Goal: Obtain resource: Obtain resource

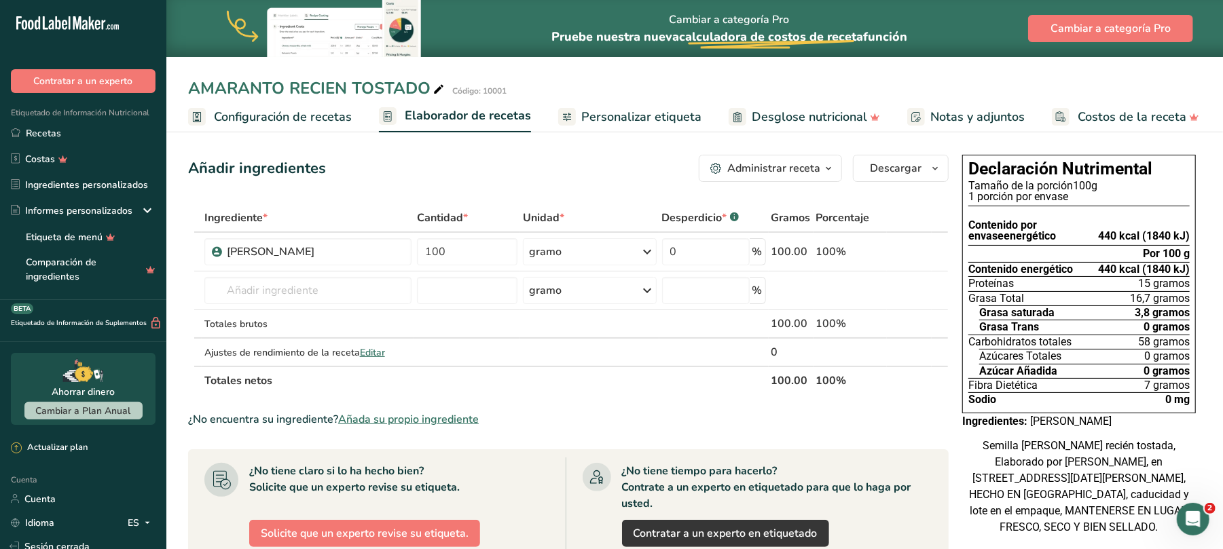
scroll to position [107, 0]
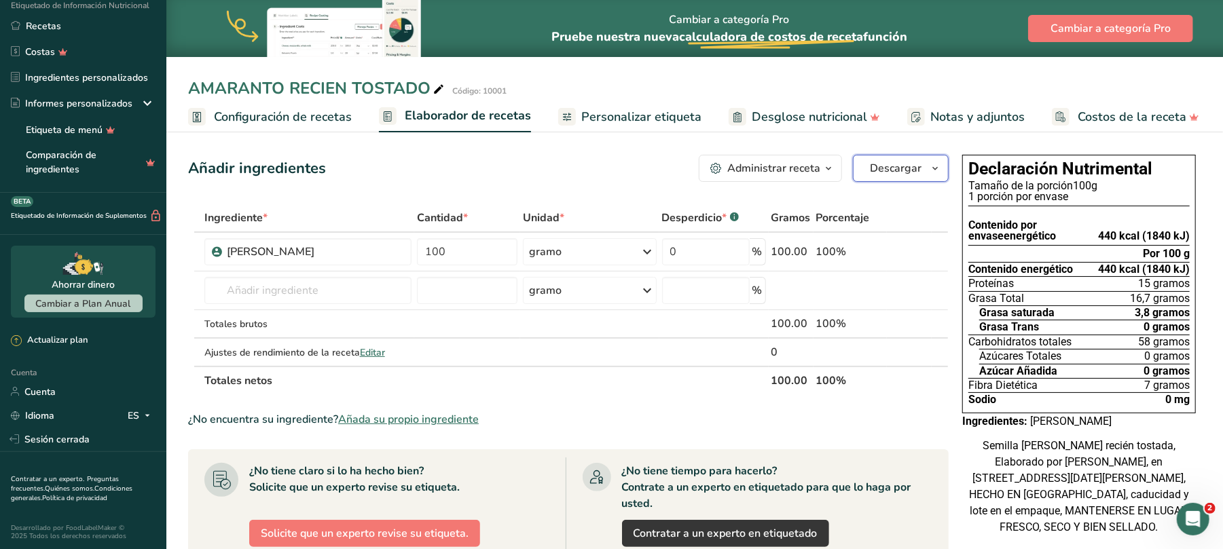
click at [932, 166] on icon "button" at bounding box center [934, 168] width 11 height 17
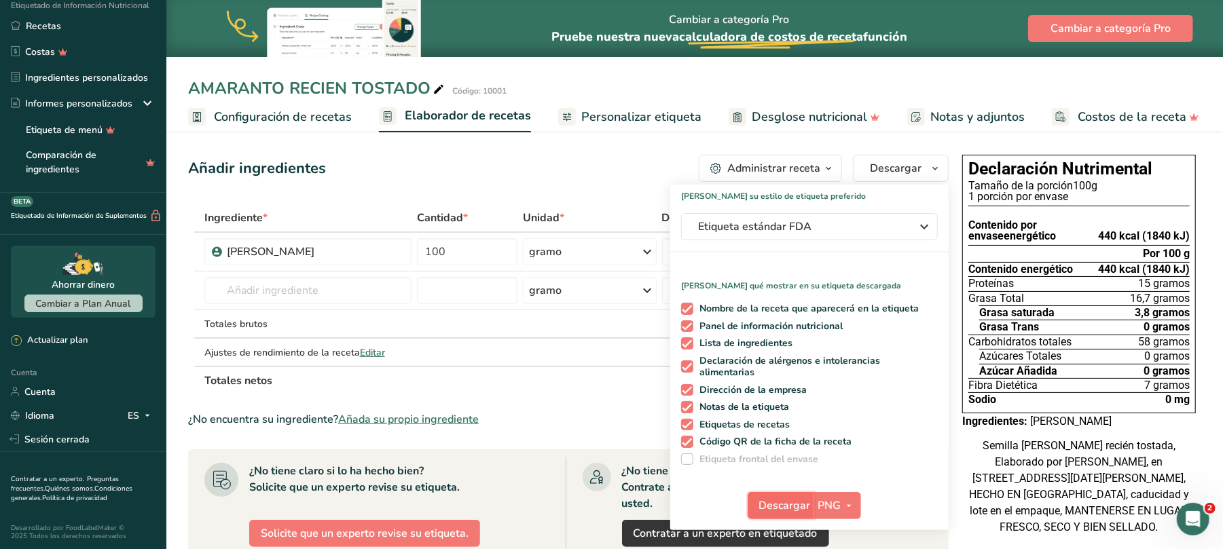
click at [811, 509] on button "Descargar" at bounding box center [781, 505] width 67 height 27
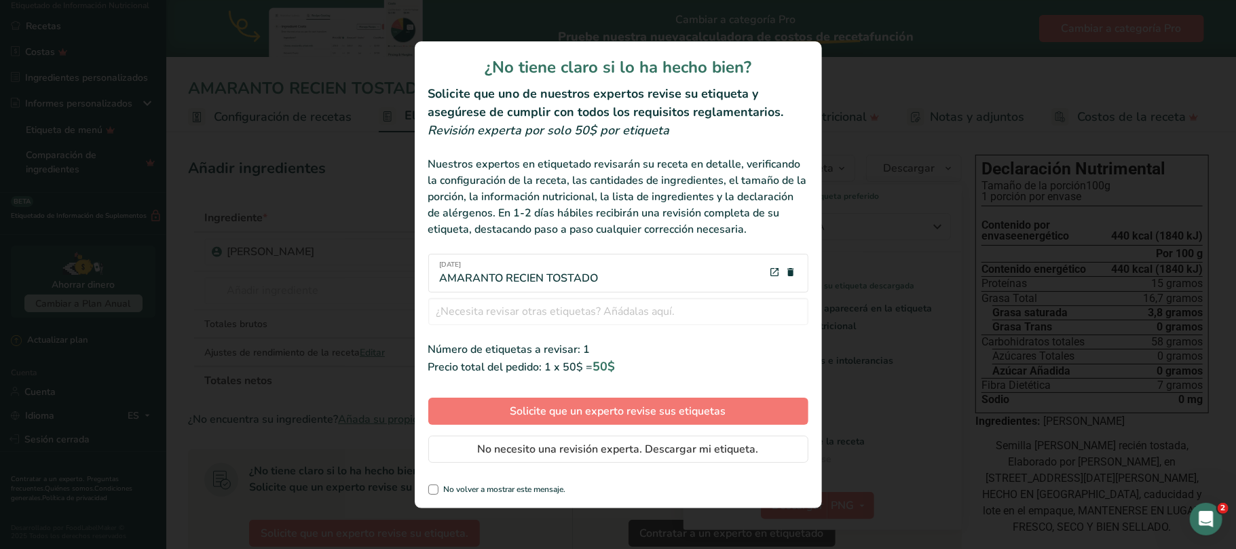
click at [1185, 115] on div "Revisar etiquetas modal" at bounding box center [618, 274] width 1236 height 549
click at [1181, 115] on div "Revisar etiquetas modal" at bounding box center [618, 274] width 1236 height 549
click at [1024, 73] on div "Revisar etiquetas modal" at bounding box center [618, 274] width 1236 height 549
click at [872, 52] on div "Revisar etiquetas modal" at bounding box center [618, 274] width 1236 height 549
click at [946, 109] on div "Revisar etiquetas modal" at bounding box center [618, 274] width 1236 height 549
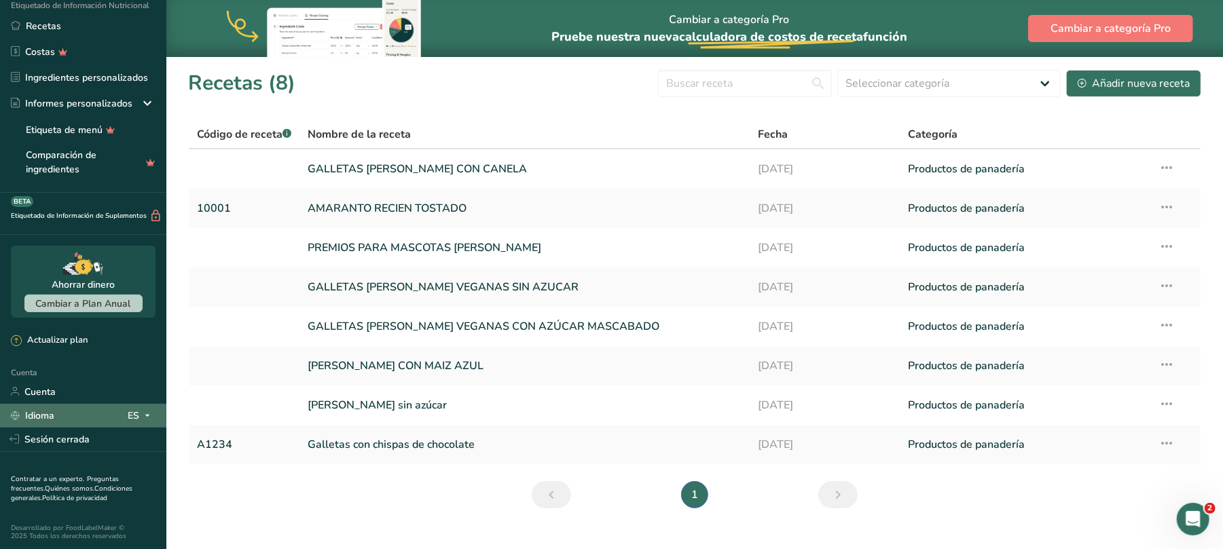
click at [142, 418] on icon at bounding box center [147, 415] width 11 height 17
drag, startPoint x: 71, startPoint y: 443, endPoint x: 61, endPoint y: 460, distance: 19.5
click at [68, 447] on div "Inglés" at bounding box center [76, 440] width 95 height 25
click at [61, 453] on div "Inglés" at bounding box center [76, 440] width 95 height 25
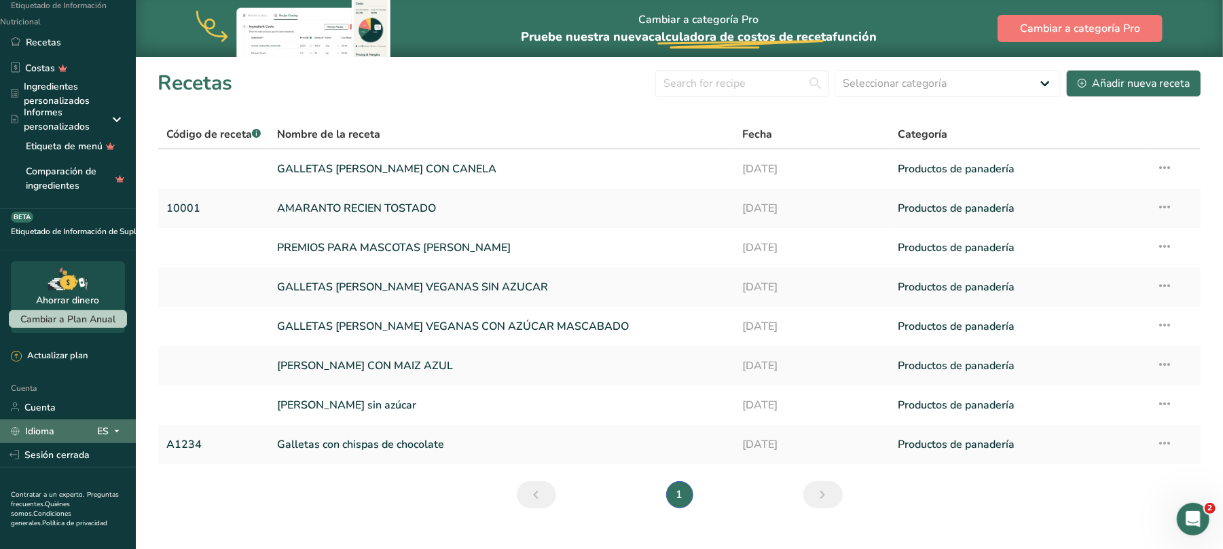
click at [111, 432] on icon at bounding box center [116, 431] width 11 height 17
click at [63, 478] on font "Español" at bounding box center [52, 481] width 35 height 13
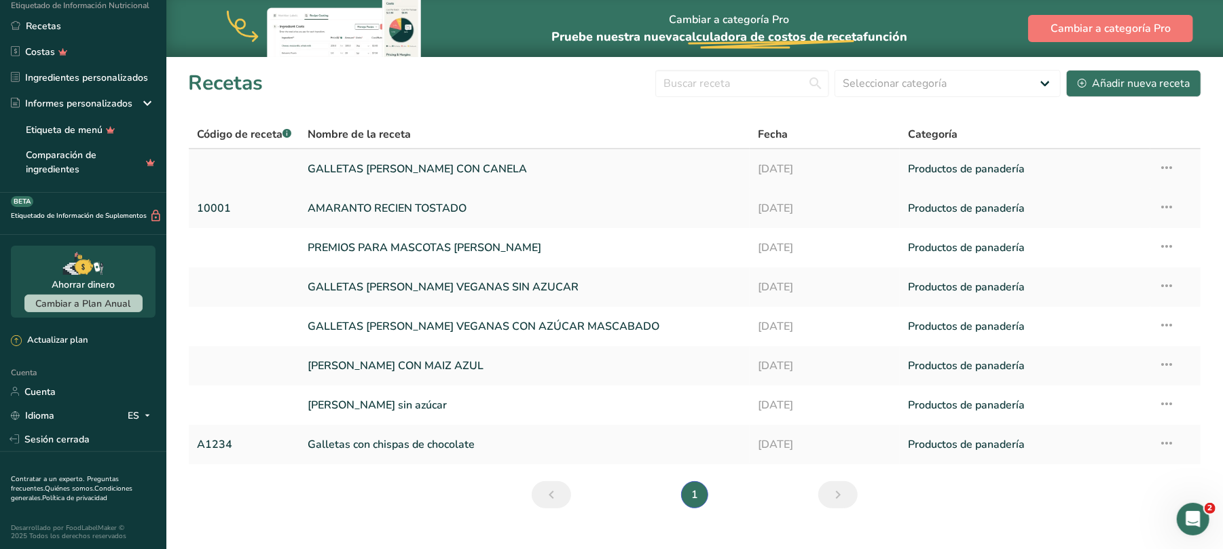
click at [428, 169] on font "GALLETAS [PERSON_NAME] CON CANELA" at bounding box center [417, 169] width 219 height 15
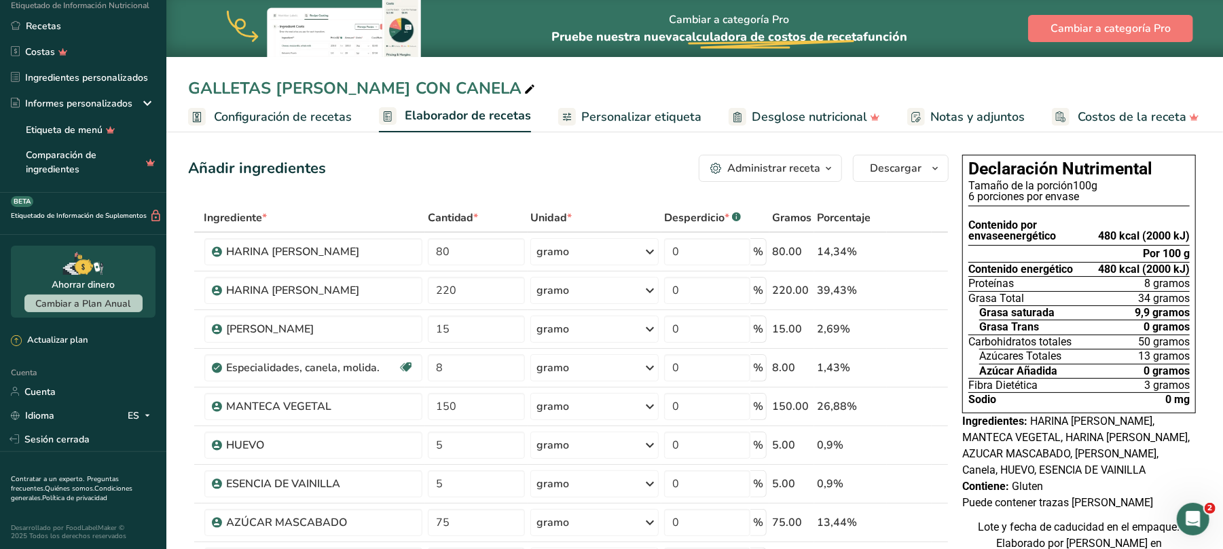
scroll to position [20, 0]
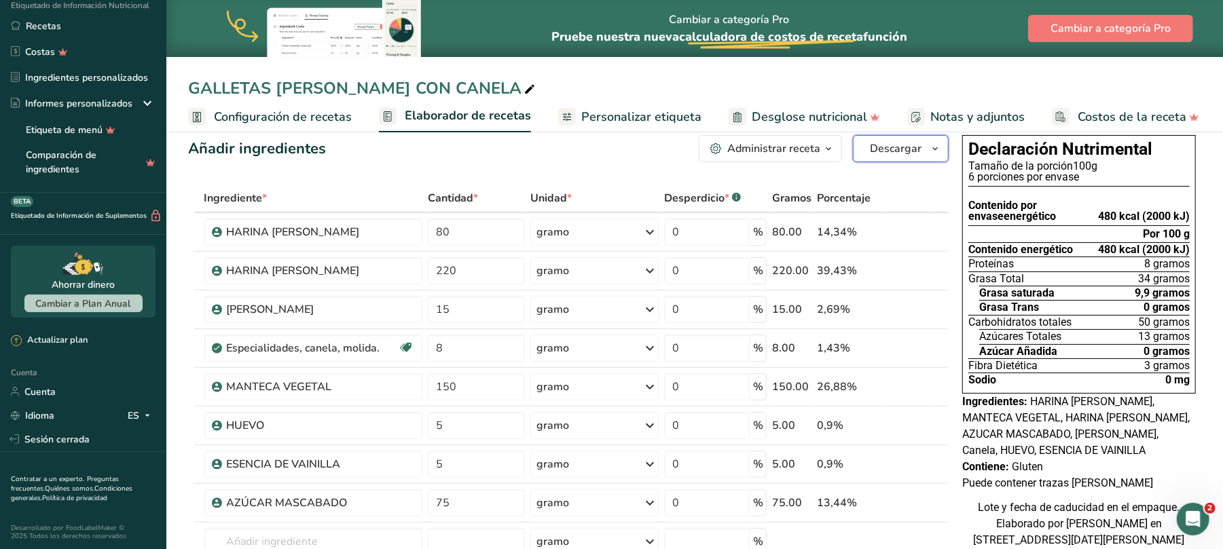
click at [933, 149] on icon "button" at bounding box center [934, 149] width 11 height 17
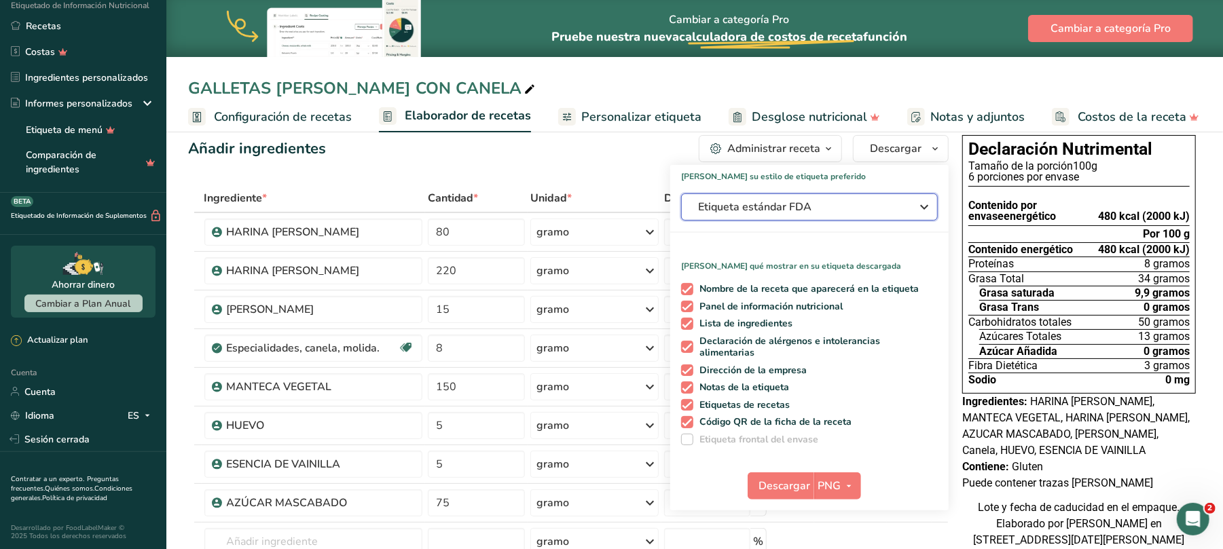
click at [922, 208] on icon "button" at bounding box center [924, 207] width 16 height 24
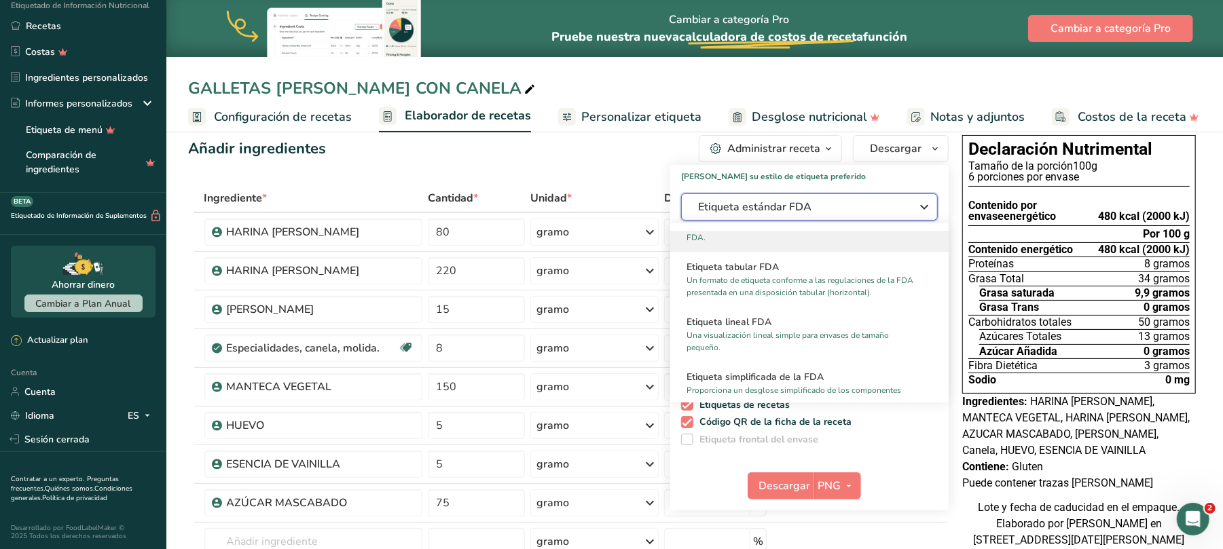
scroll to position [0, 0]
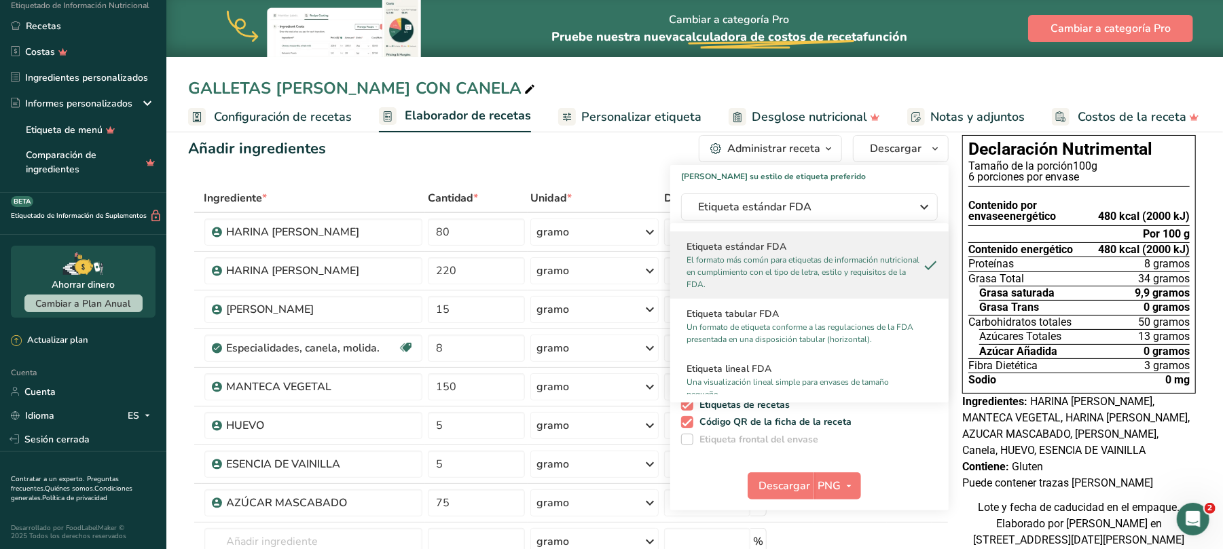
click at [1103, 69] on div "GALLETAS [PERSON_NAME] CON CANELA Configuración de recetas Elaborador de receta…" at bounding box center [694, 66] width 1056 height 132
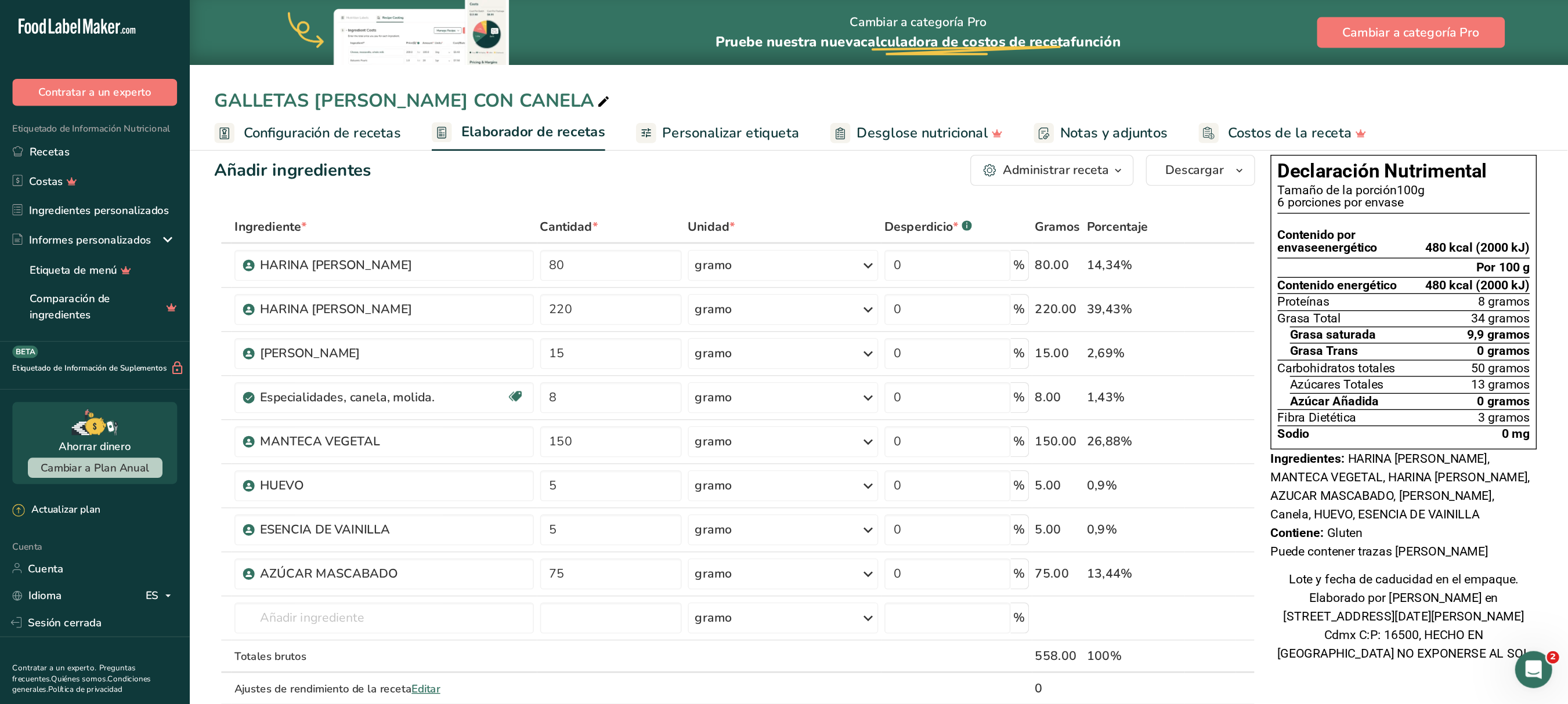
scroll to position [16, 0]
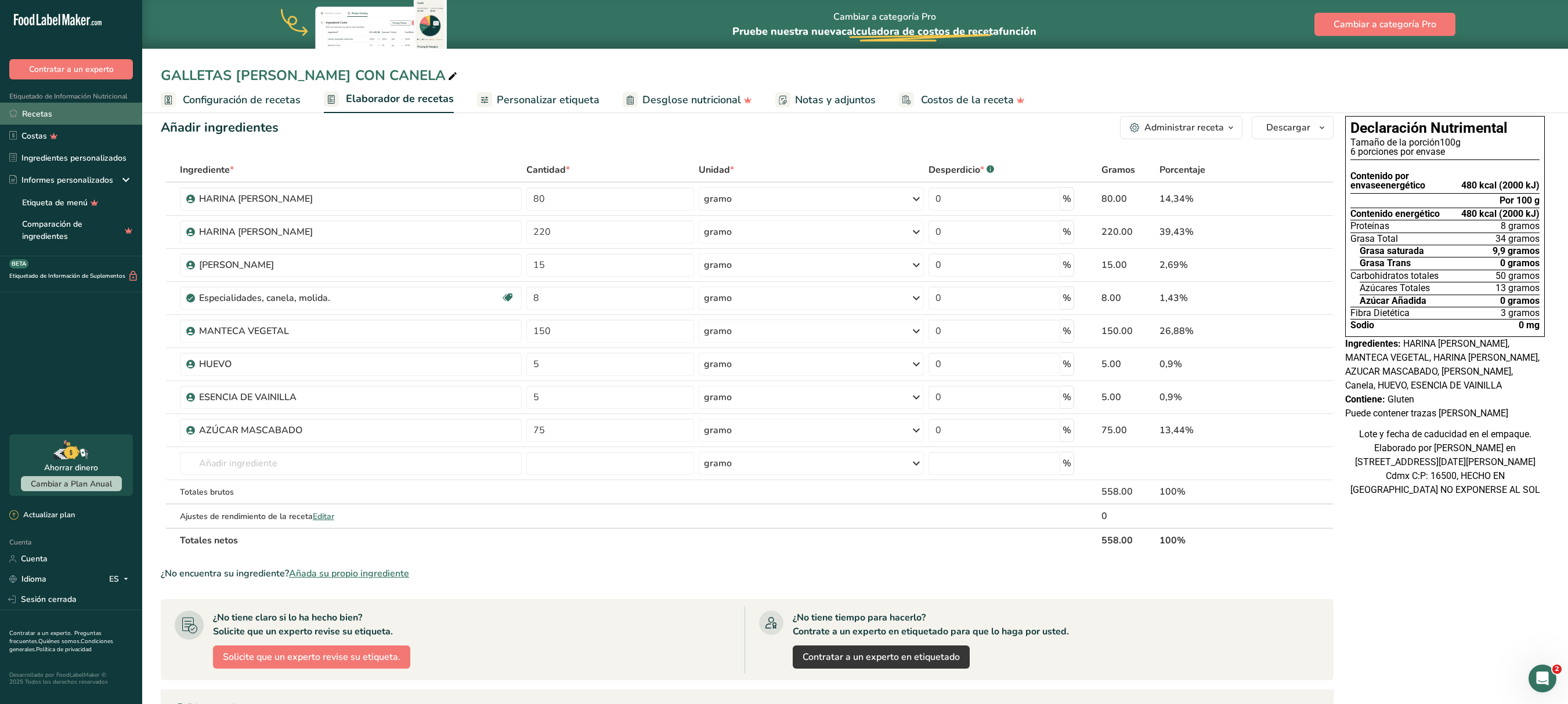
click at [36, 113] on font "Recetas" at bounding box center [37, 114] width 30 height 11
click at [32, 114] on font "Recetas" at bounding box center [37, 114] width 30 height 11
click at [43, 111] on font "Recetas" at bounding box center [37, 114] width 30 height 11
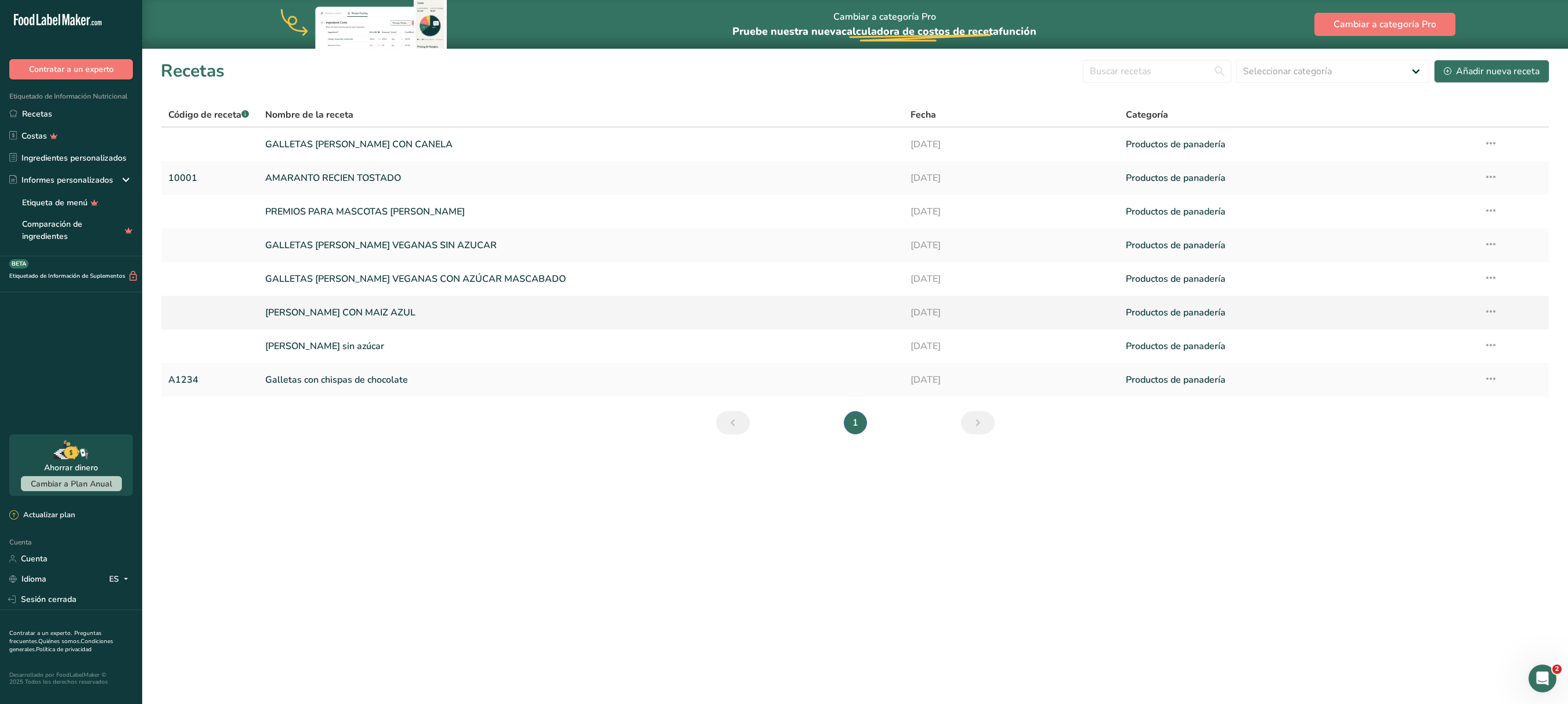
click at [416, 315] on font "[PERSON_NAME] CON MAIZ AZUL" at bounding box center [340, 312] width 150 height 13
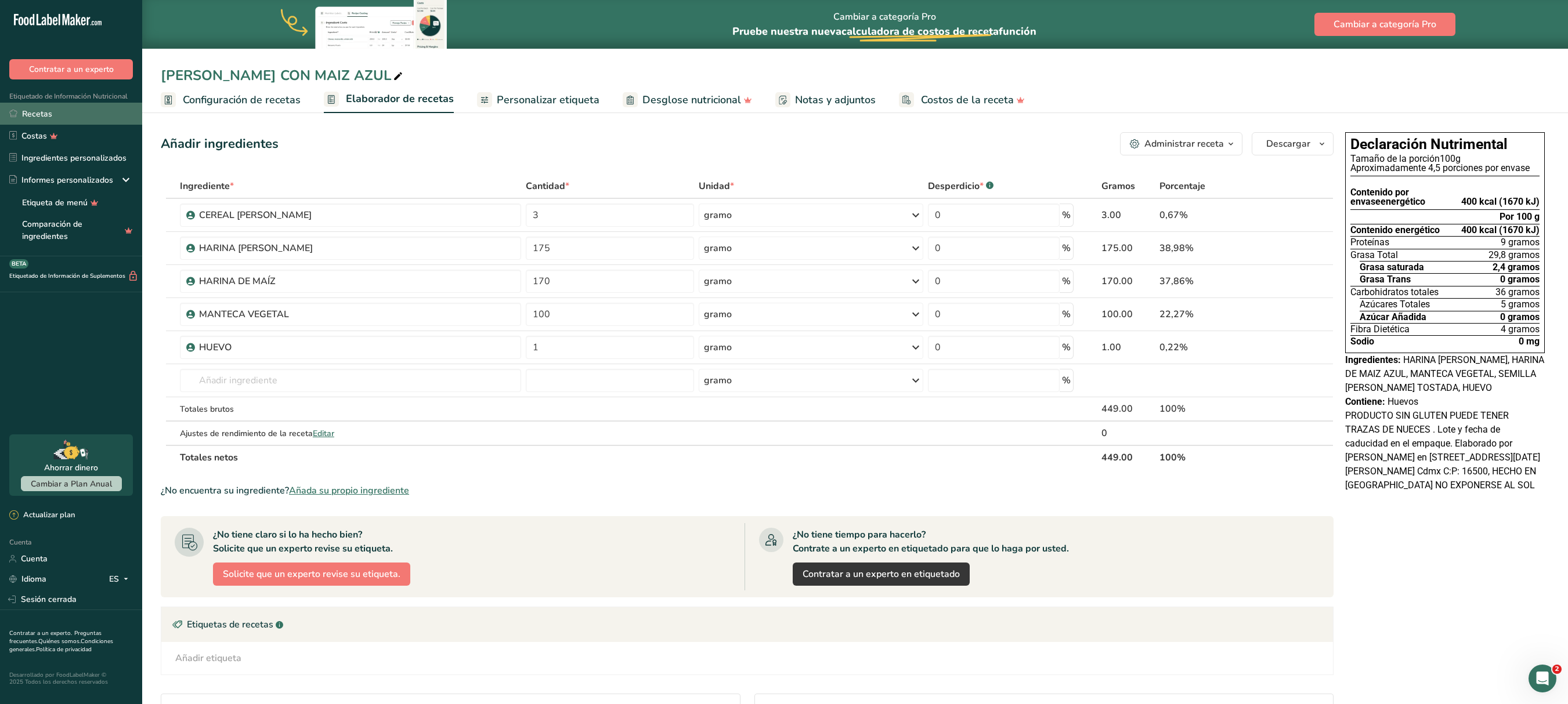
click at [26, 109] on font "Recetas" at bounding box center [37, 114] width 30 height 11
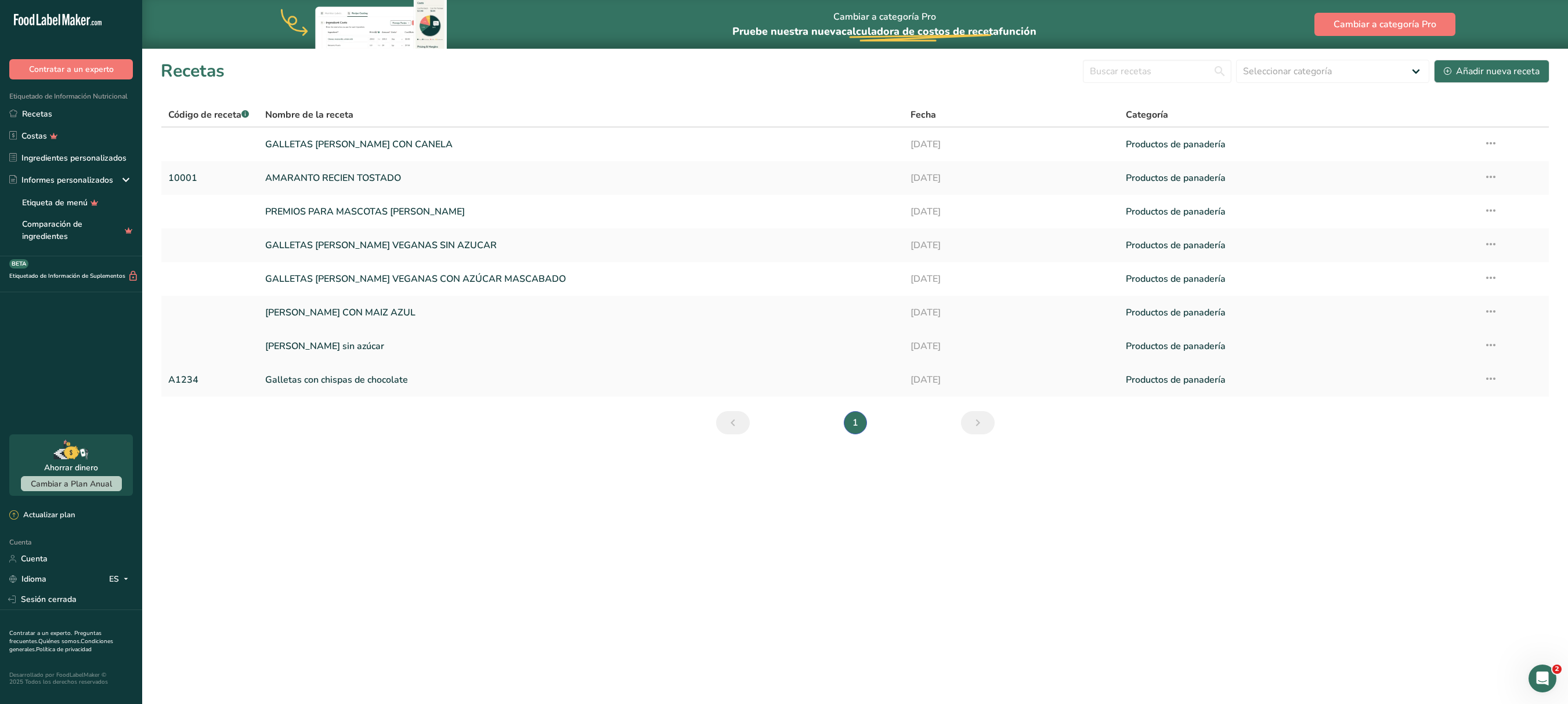
click at [337, 343] on font "[PERSON_NAME] sin azúcar" at bounding box center [324, 346] width 119 height 13
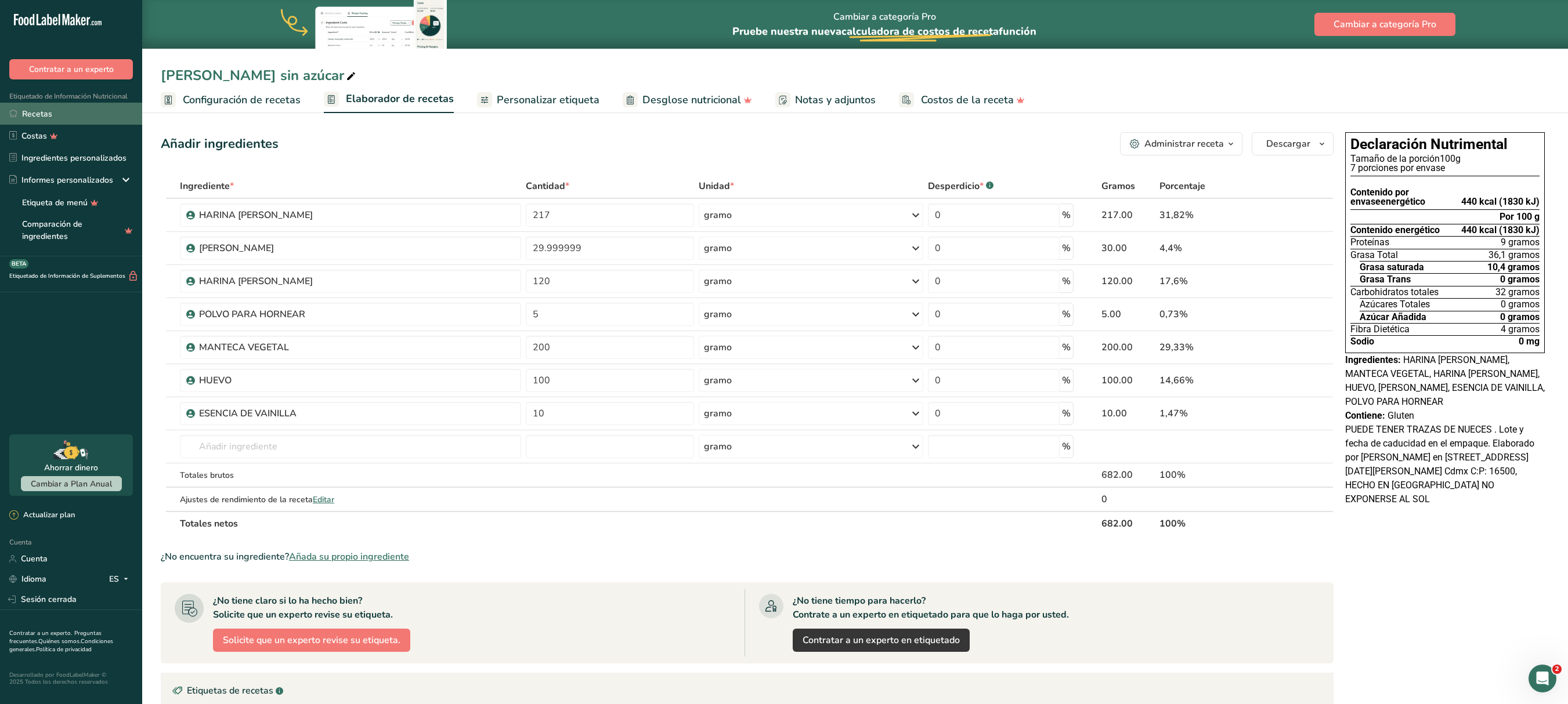
click at [25, 109] on font "Recetas" at bounding box center [37, 114] width 30 height 11
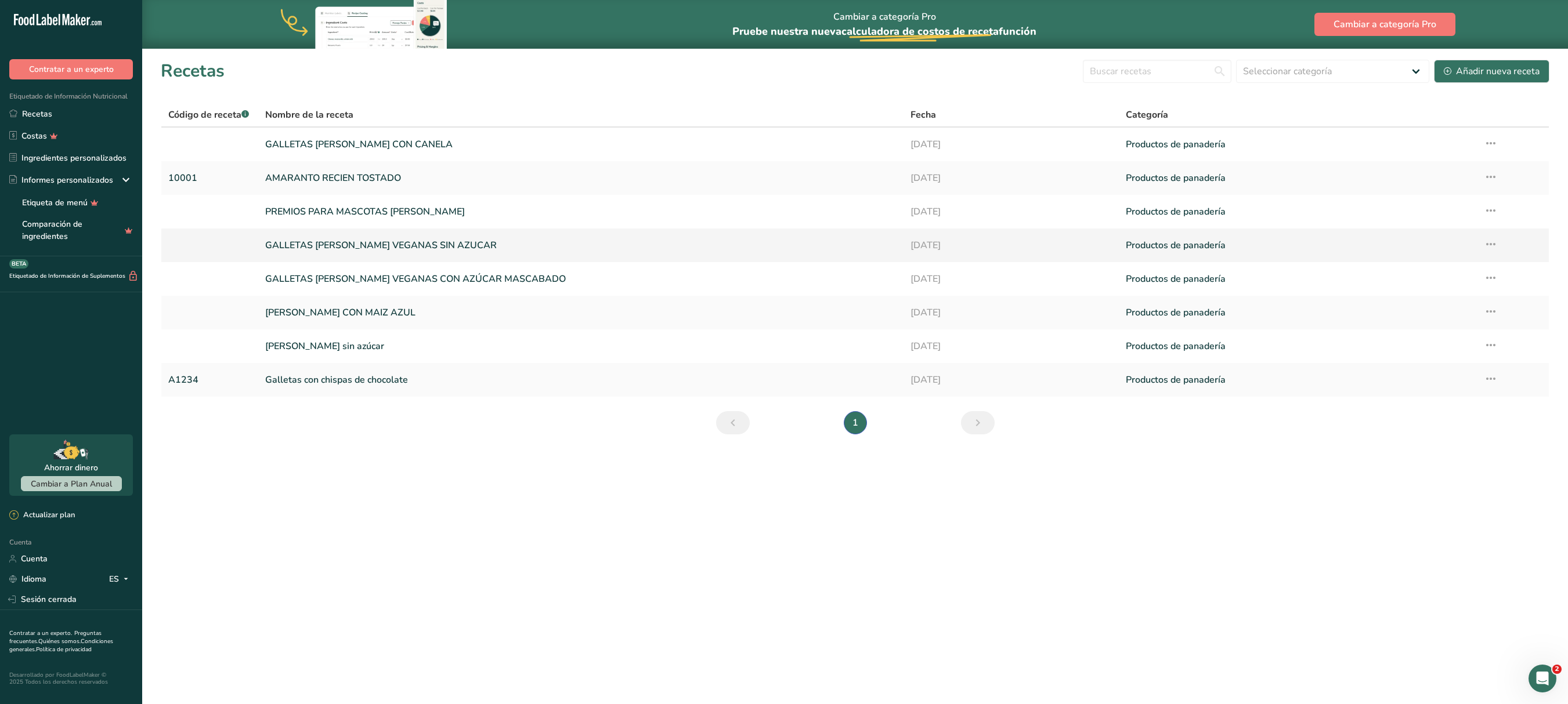
click at [339, 241] on font "GALLETAS [PERSON_NAME] VEGANAS SIN AZUCAR" at bounding box center [380, 245] width 232 height 13
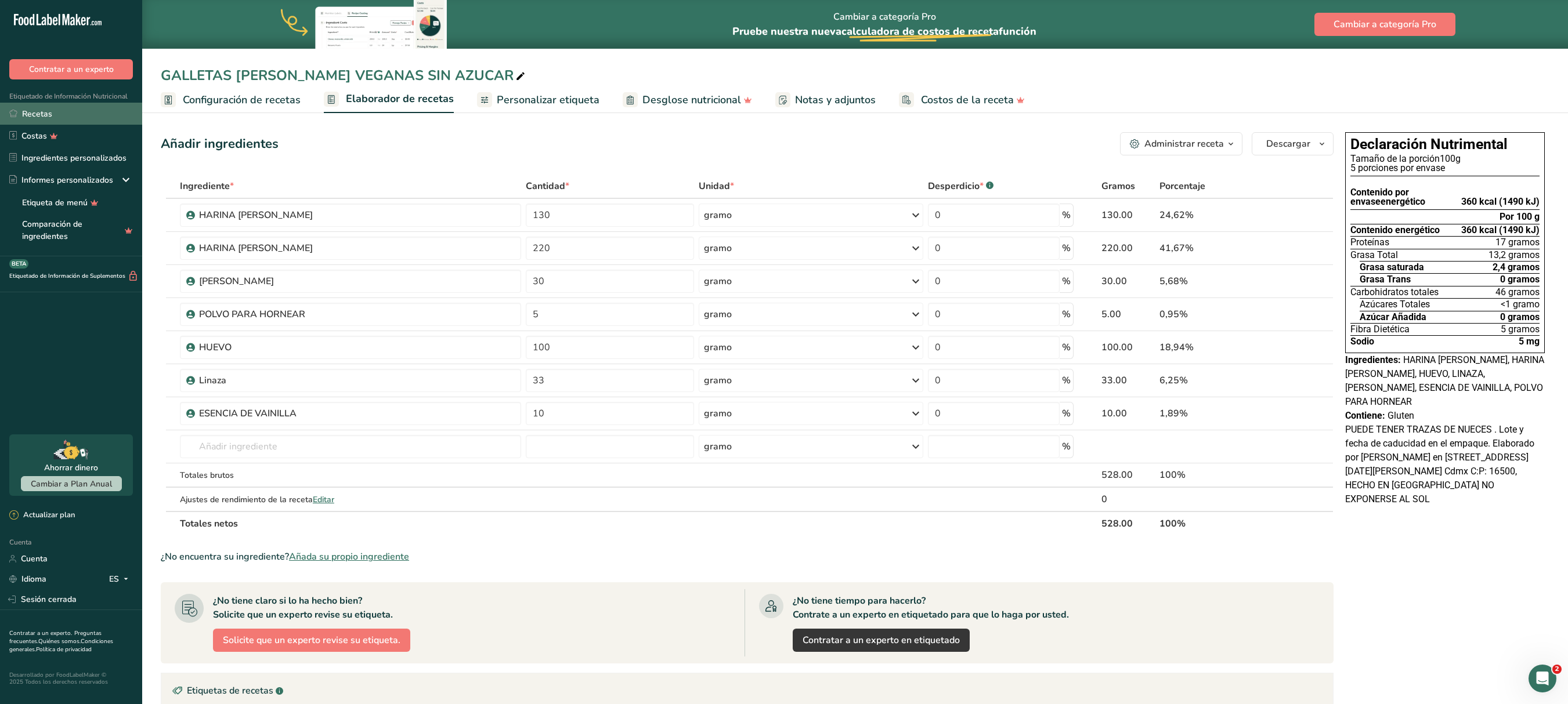
click at [26, 114] on font "Recetas" at bounding box center [37, 114] width 30 height 11
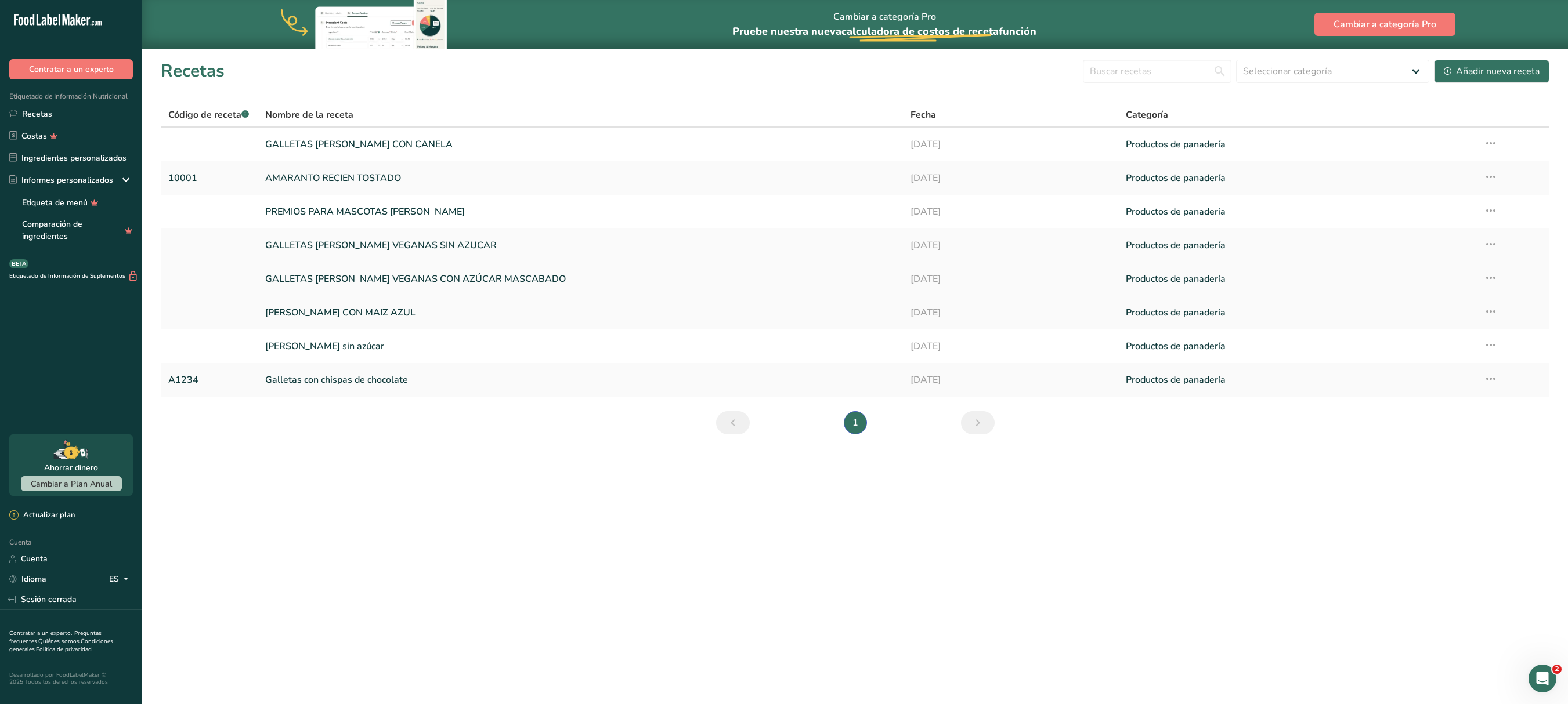
click at [528, 278] on font "GALLETAS [PERSON_NAME] VEGANAS CON AZÚCAR MASCABADO" at bounding box center [416, 279] width 301 height 13
